Goal: Navigation & Orientation: Find specific page/section

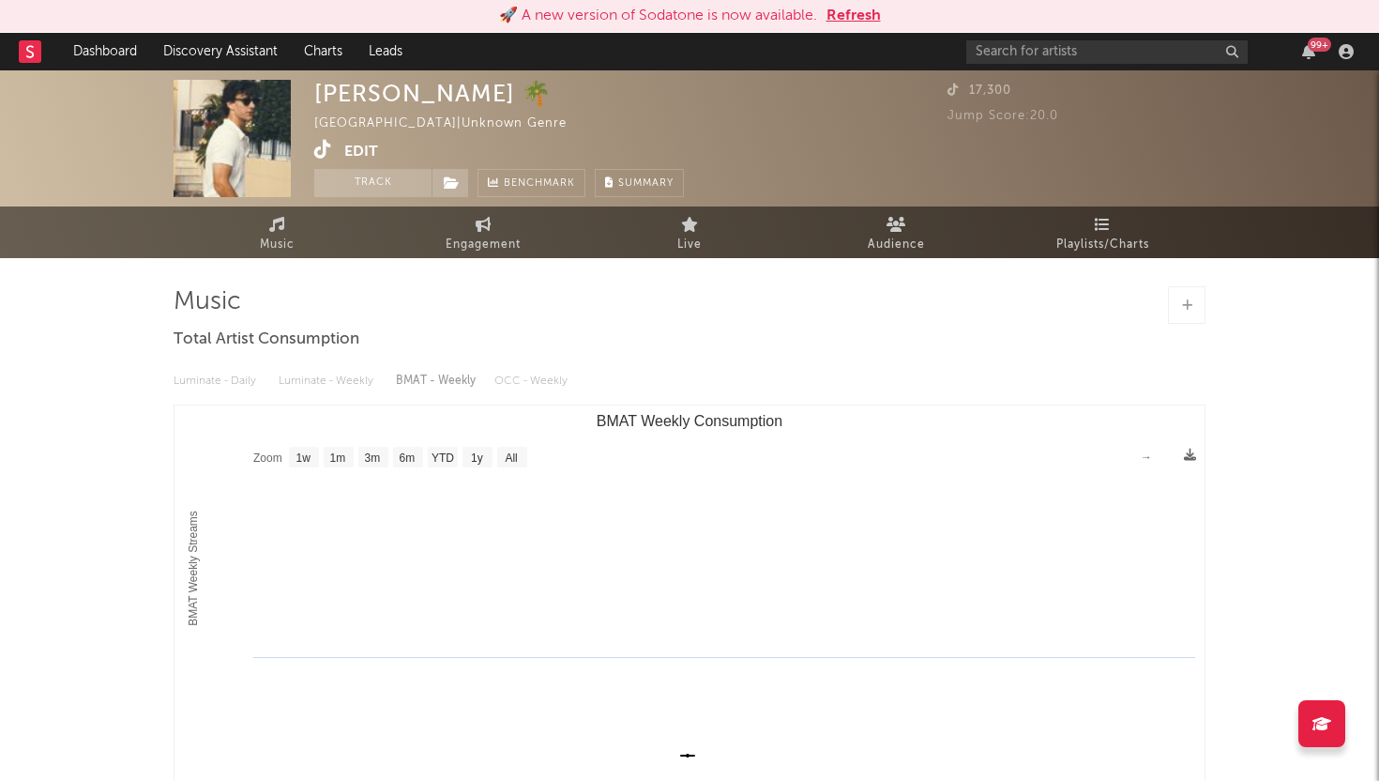
select select "1w"
